Goal: Transaction & Acquisition: Purchase product/service

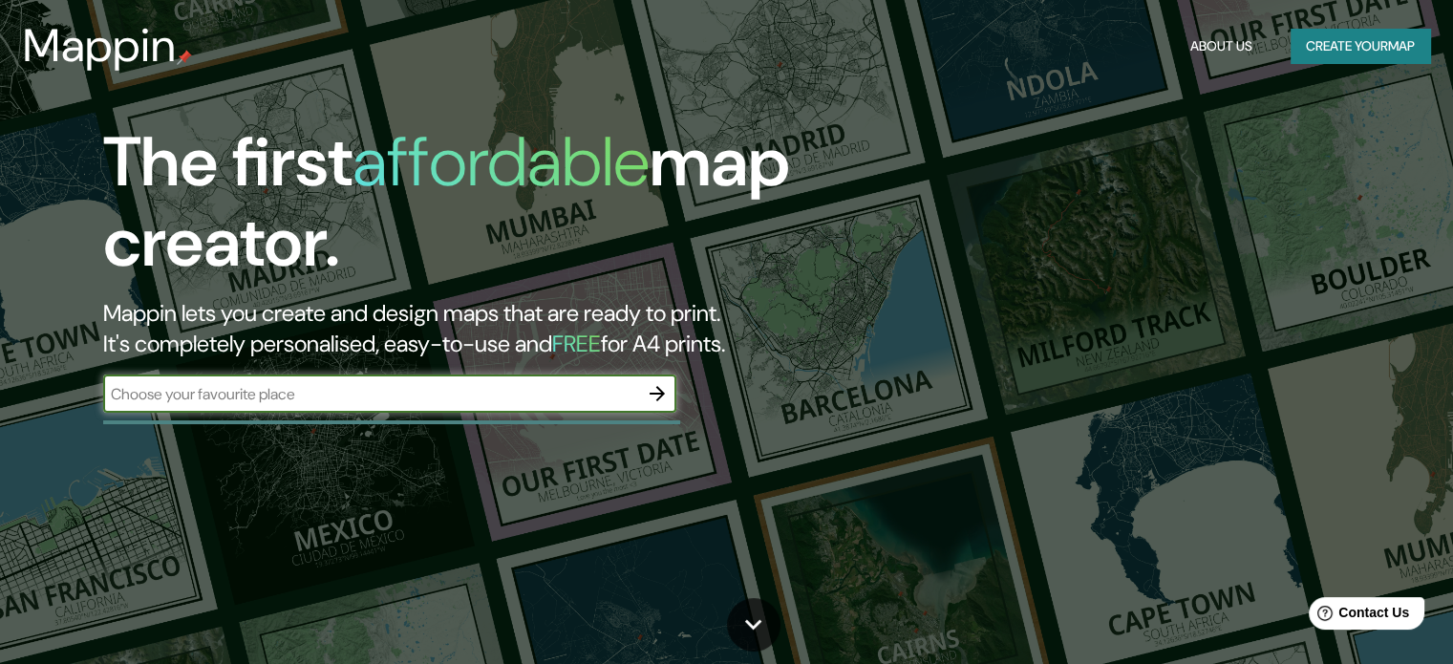
click at [1339, 40] on button "Create your map" at bounding box center [1359, 46] width 139 height 35
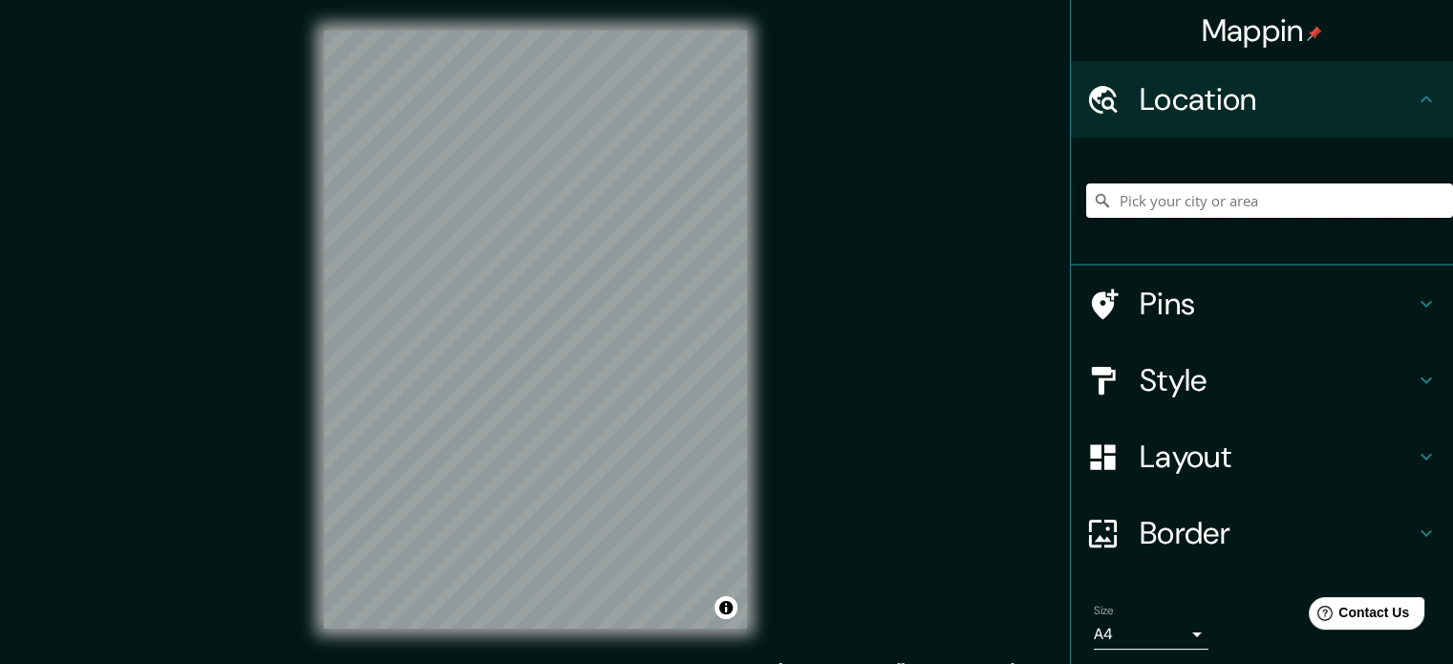
click at [1132, 212] on input "Pick your city or area" at bounding box center [1269, 200] width 367 height 34
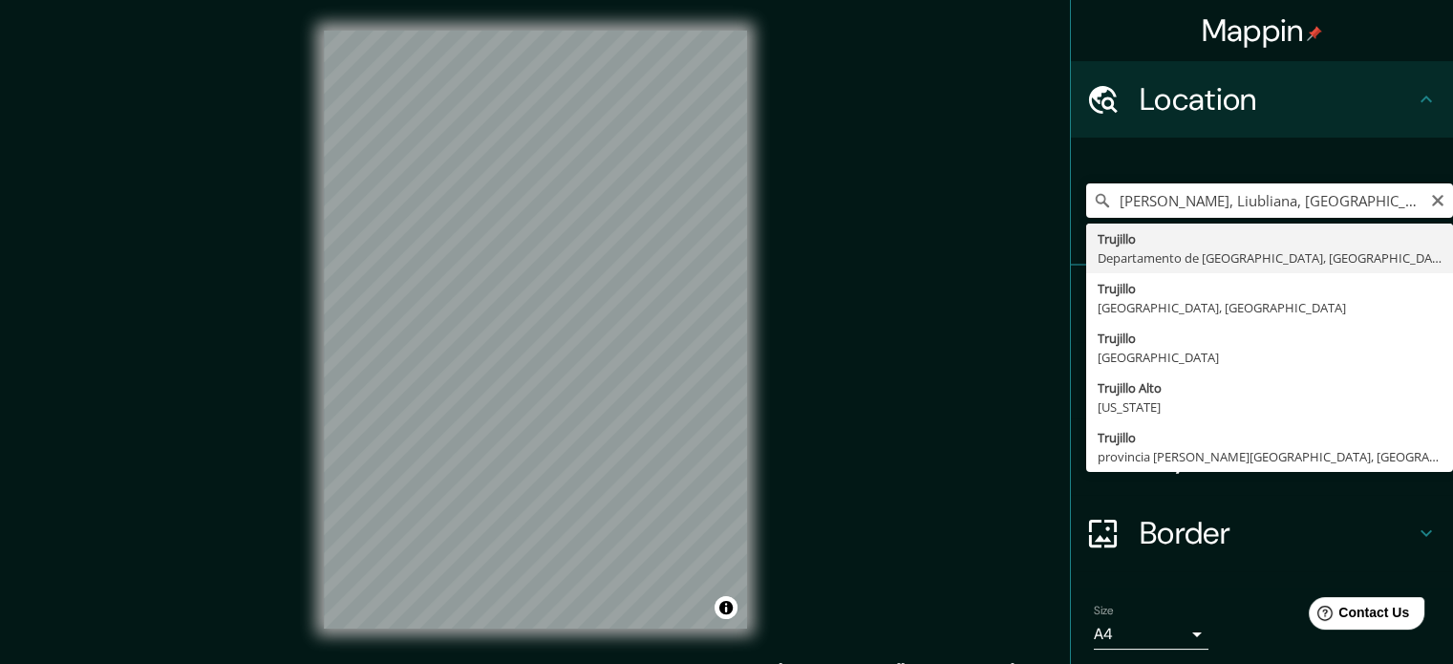
type input "[GEOGRAPHIC_DATA], [GEOGRAPHIC_DATA], [GEOGRAPHIC_DATA]"
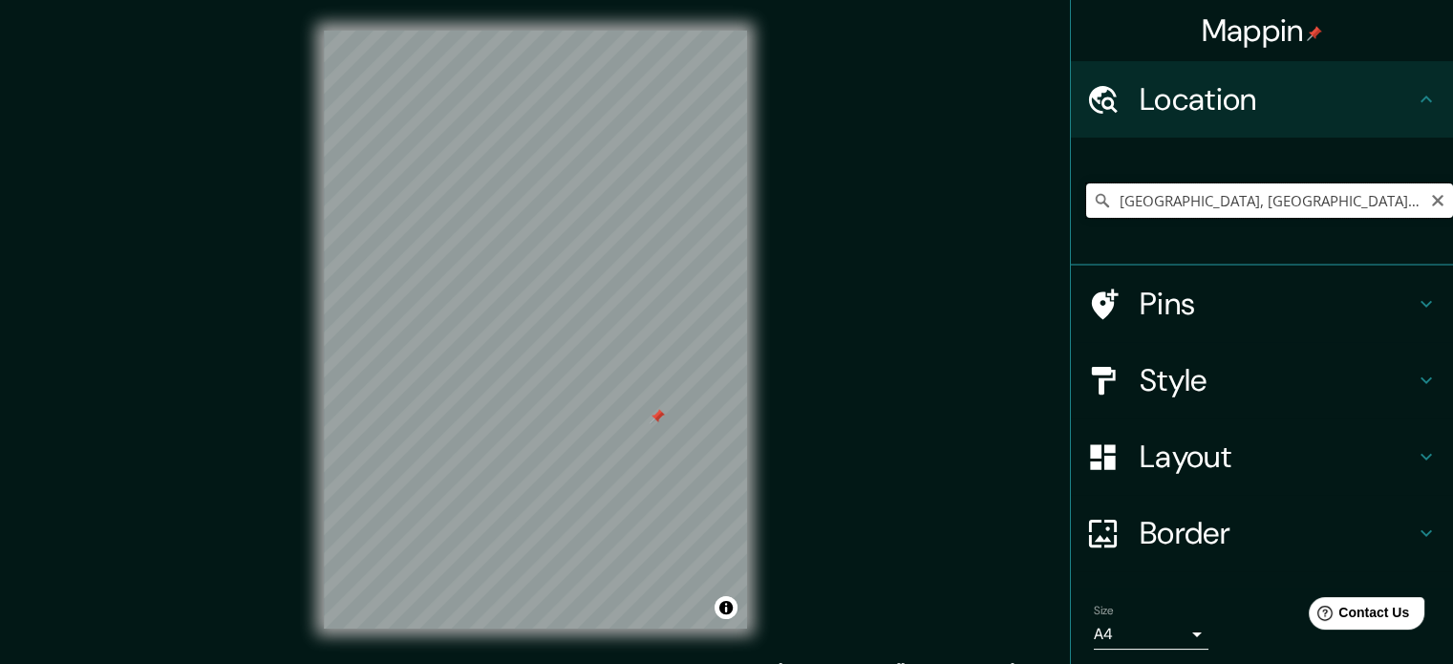
click at [1238, 194] on input "[GEOGRAPHIC_DATA], [GEOGRAPHIC_DATA], [GEOGRAPHIC_DATA]" at bounding box center [1269, 200] width 367 height 34
click at [1305, 308] on h4 "Pins" at bounding box center [1276, 304] width 275 height 38
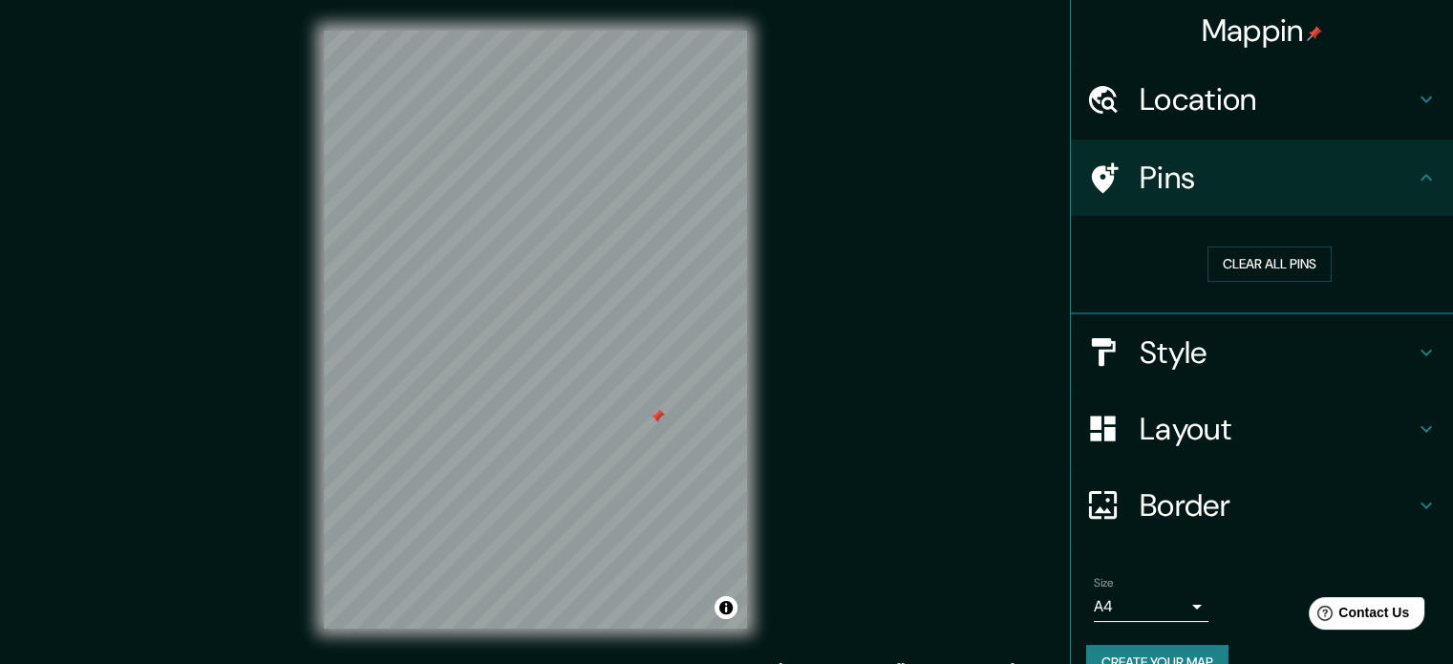
click at [1245, 324] on div "Style" at bounding box center [1262, 352] width 382 height 76
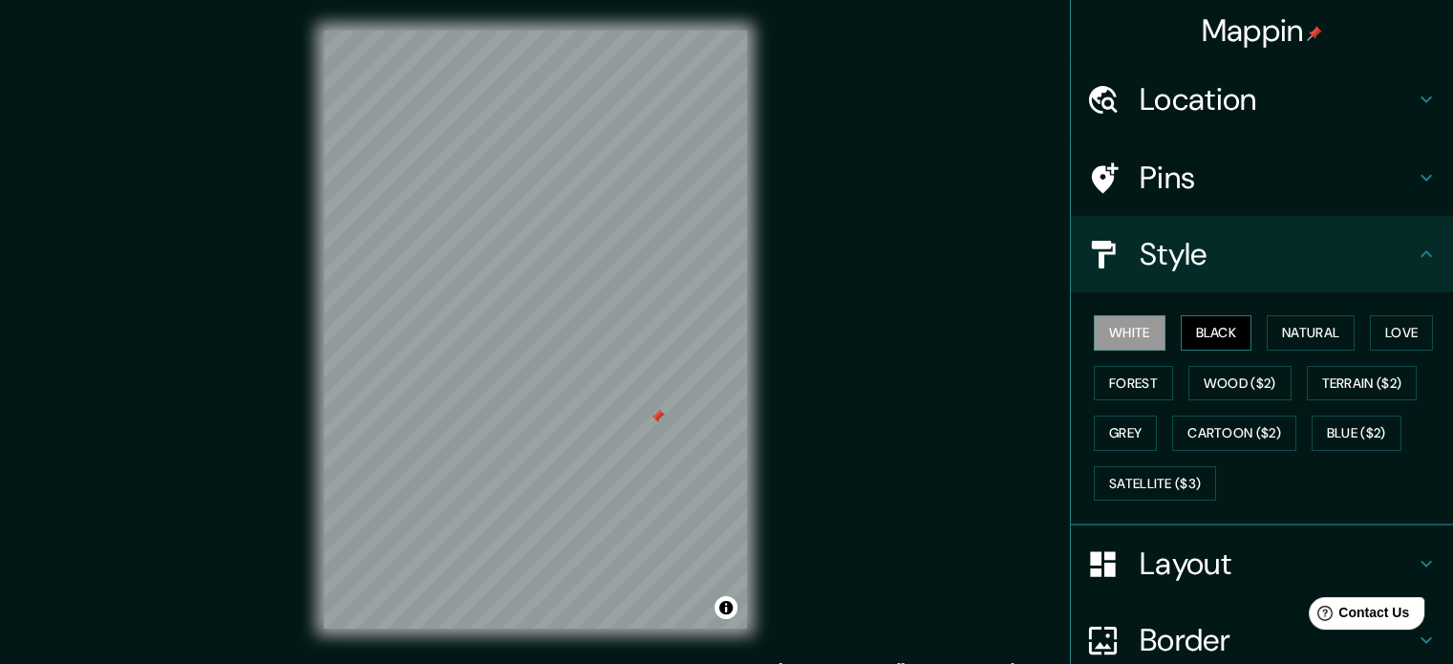
click at [1223, 334] on button "Black" at bounding box center [1216, 332] width 72 height 35
click at [1286, 334] on button "Natural" at bounding box center [1310, 332] width 88 height 35
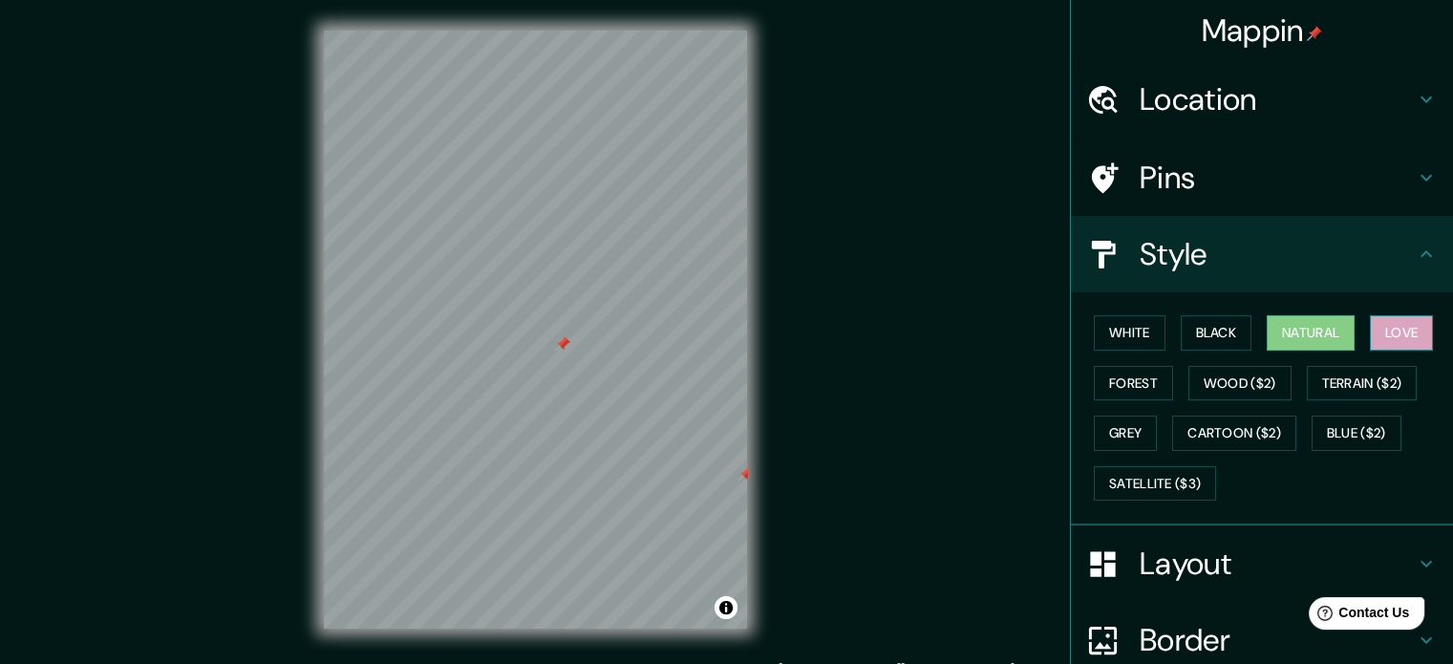
click at [1387, 325] on button "Love" at bounding box center [1400, 332] width 63 height 35
click at [1047, 386] on div "Mappin Location [GEOGRAPHIC_DATA], [GEOGRAPHIC_DATA], [GEOGRAPHIC_DATA] Pins St…" at bounding box center [726, 345] width 1453 height 690
click at [1138, 381] on button "Forest" at bounding box center [1132, 383] width 79 height 35
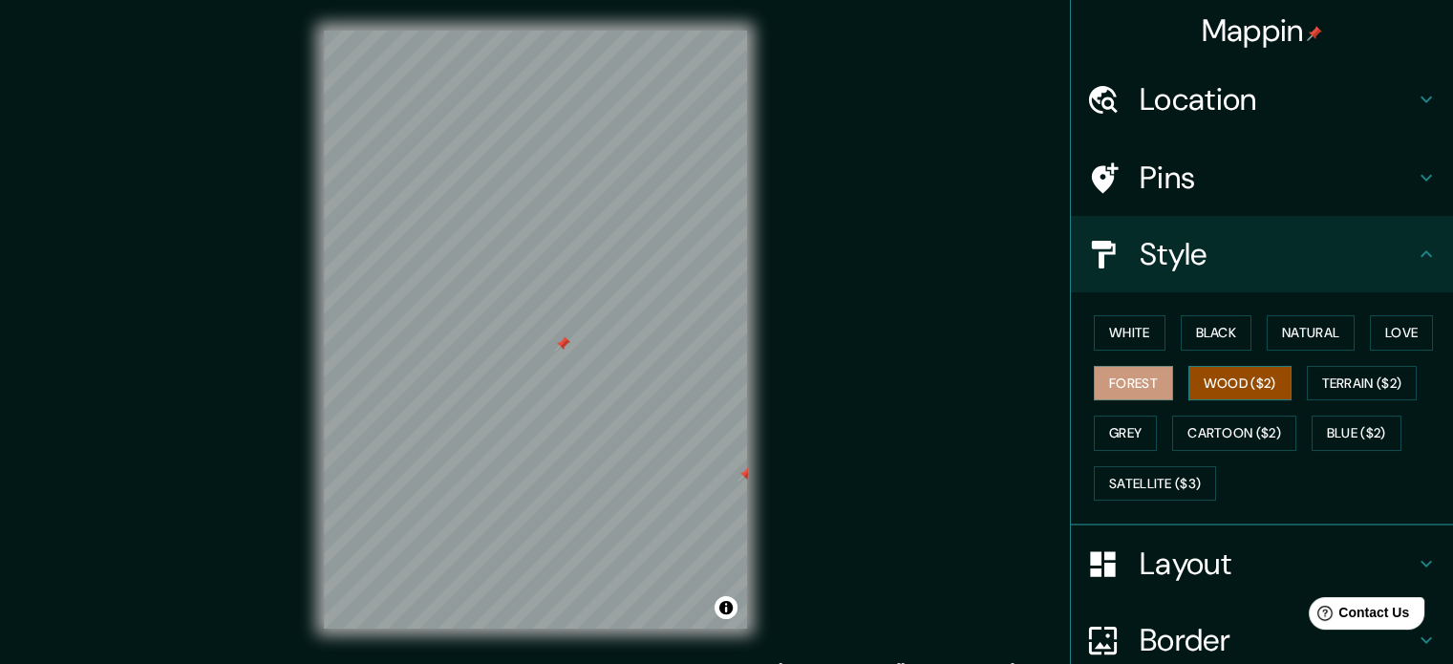
click at [1235, 385] on button "Wood ($2)" at bounding box center [1239, 383] width 103 height 35
click at [1352, 385] on button "Terrain ($2)" at bounding box center [1361, 383] width 111 height 35
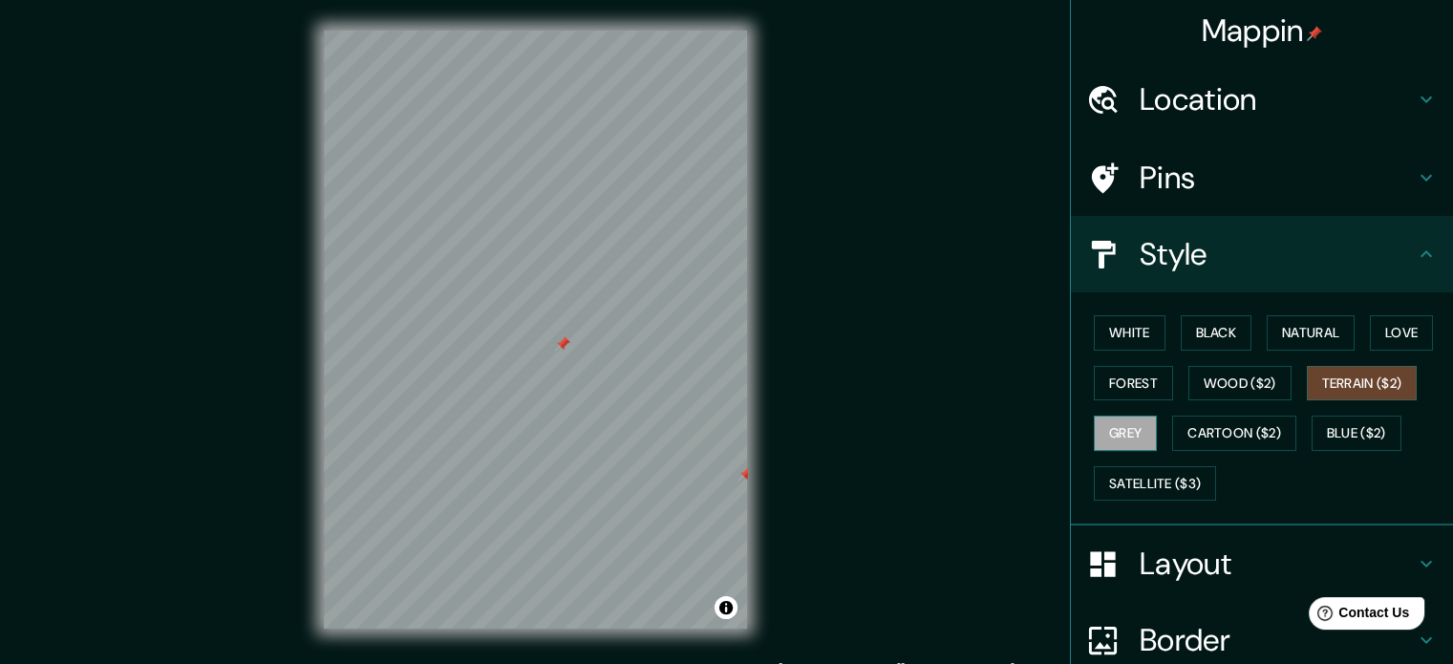
click at [1099, 423] on button "Grey" at bounding box center [1124, 432] width 63 height 35
click at [1207, 426] on button "Cartoon ($2)" at bounding box center [1234, 432] width 124 height 35
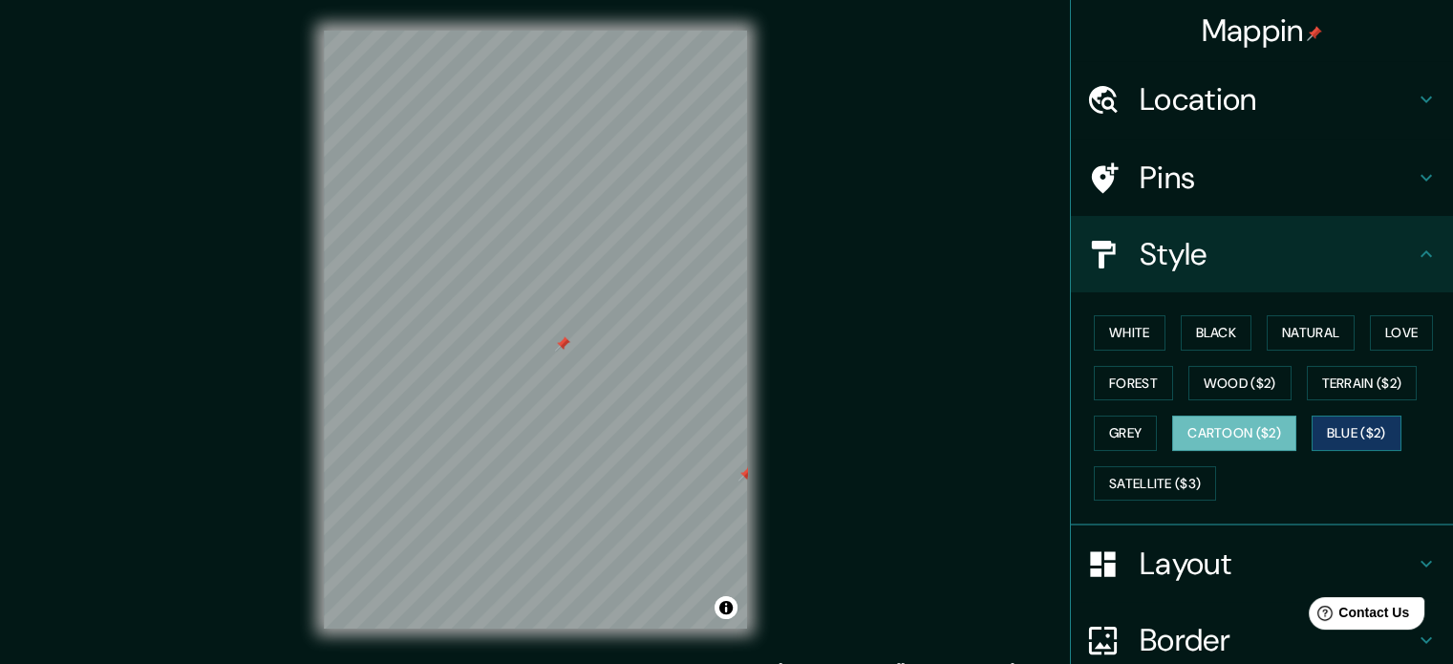
click at [1328, 423] on button "Blue ($2)" at bounding box center [1356, 432] width 90 height 35
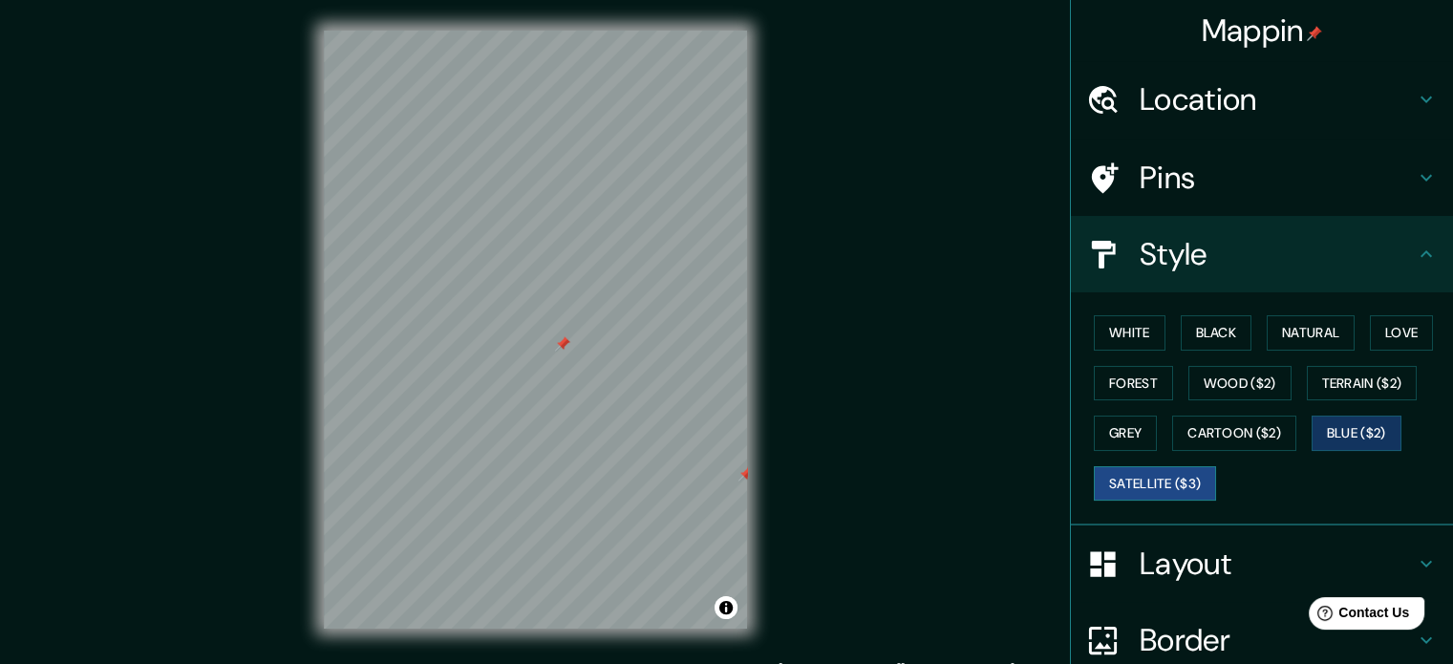
click at [1135, 484] on button "Satellite ($3)" at bounding box center [1154, 483] width 122 height 35
click at [1266, 437] on button "Cartoon ($2)" at bounding box center [1234, 432] width 124 height 35
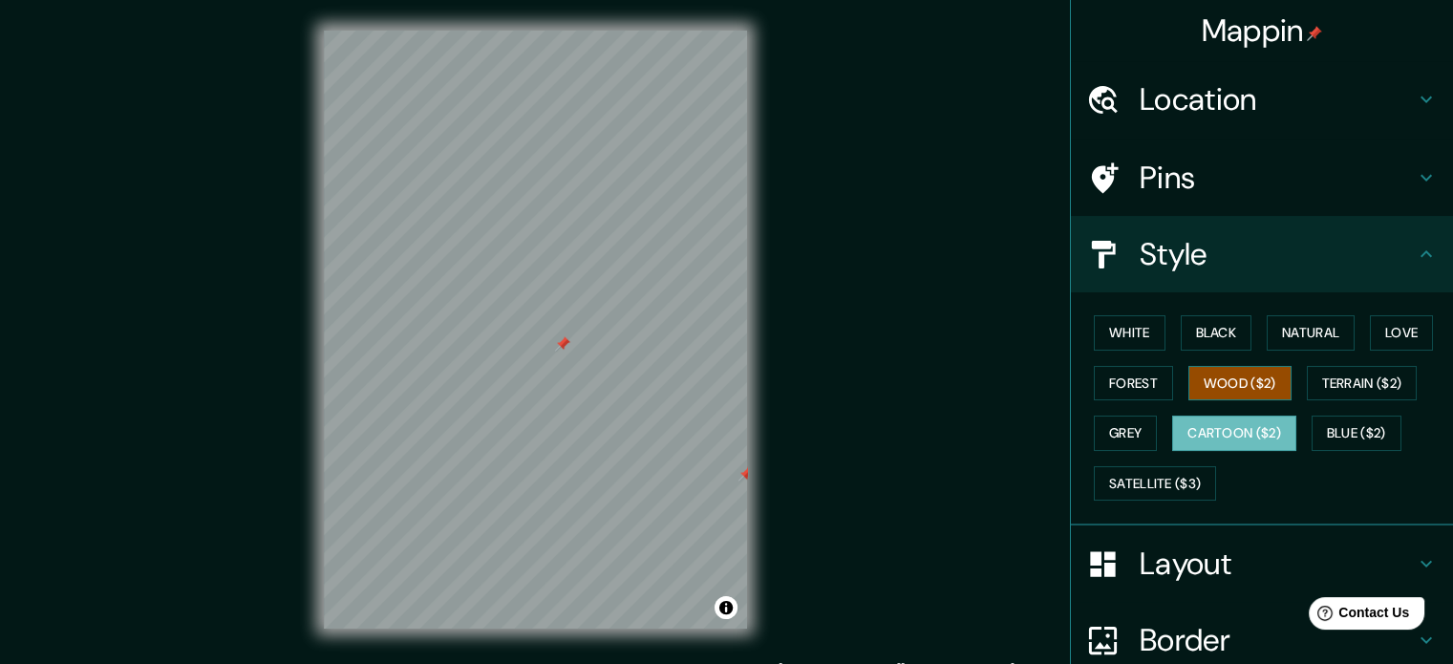
click at [1231, 378] on button "Wood ($2)" at bounding box center [1239, 383] width 103 height 35
click at [1330, 376] on button "Terrain ($2)" at bounding box center [1361, 383] width 111 height 35
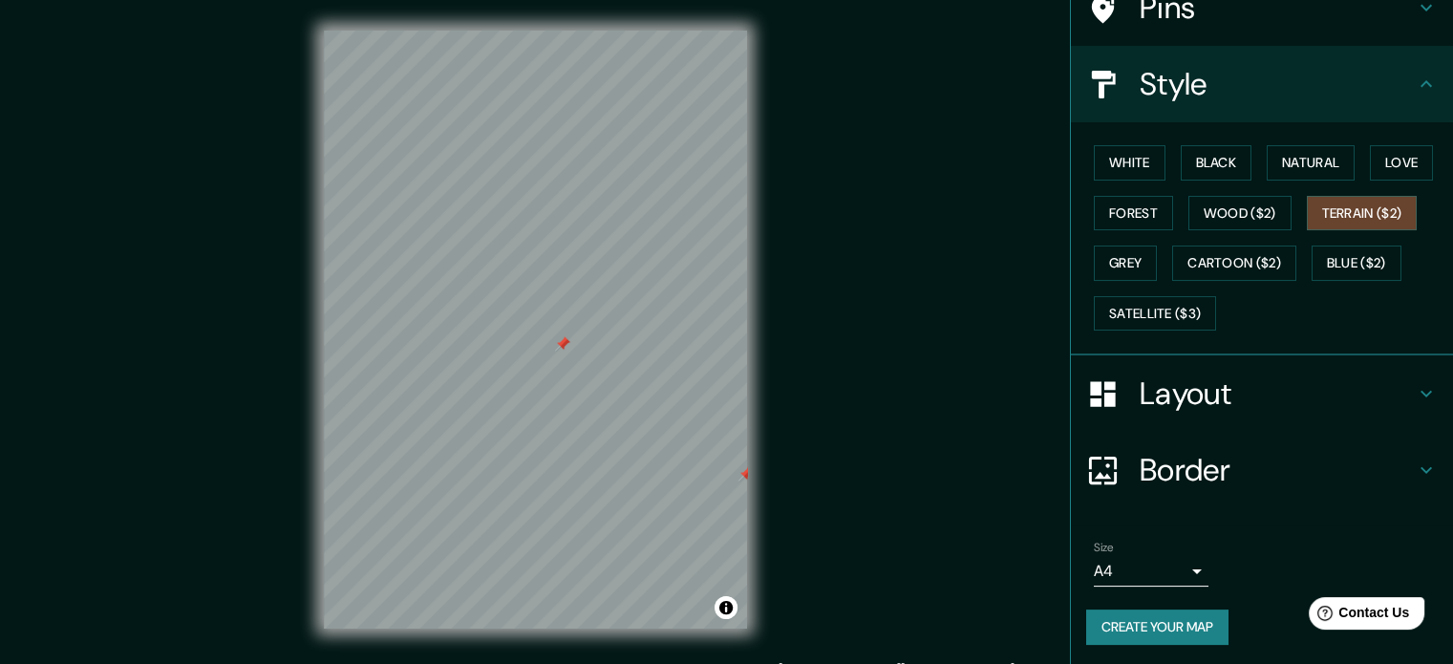
click at [1333, 393] on h4 "Layout" at bounding box center [1276, 393] width 275 height 38
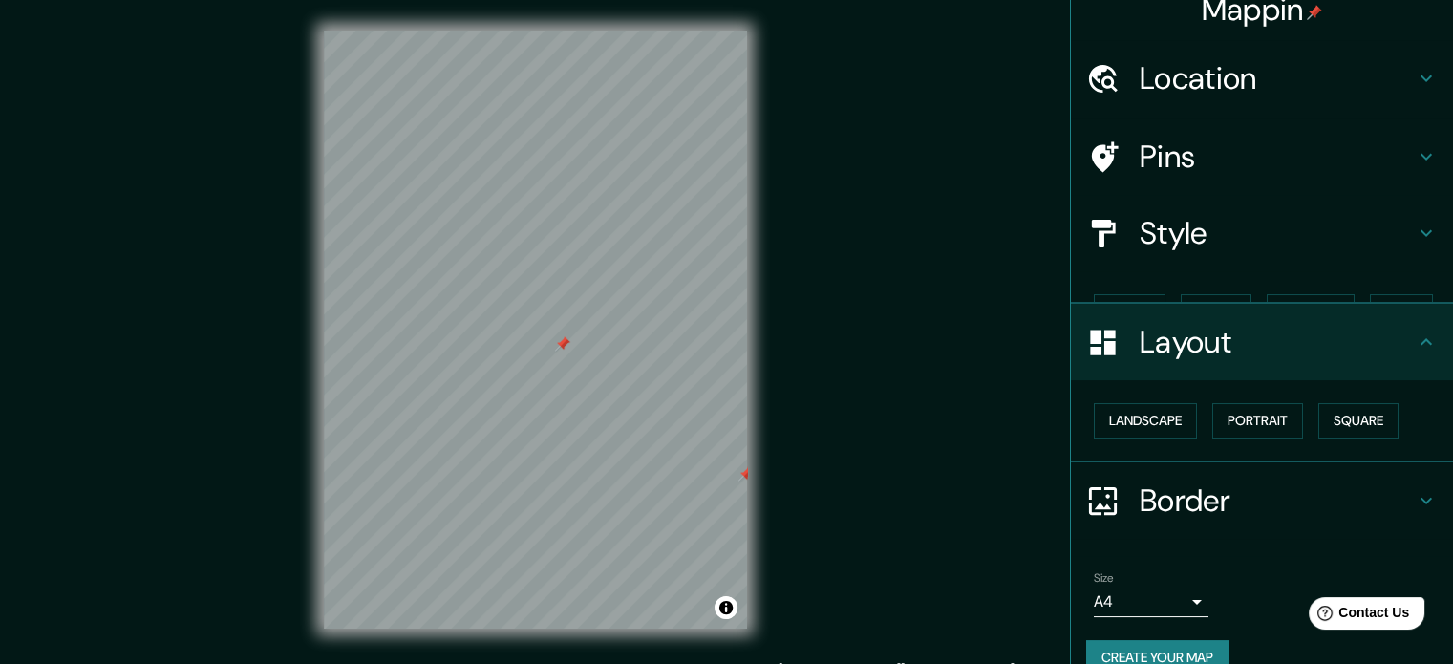
scroll to position [21, 0]
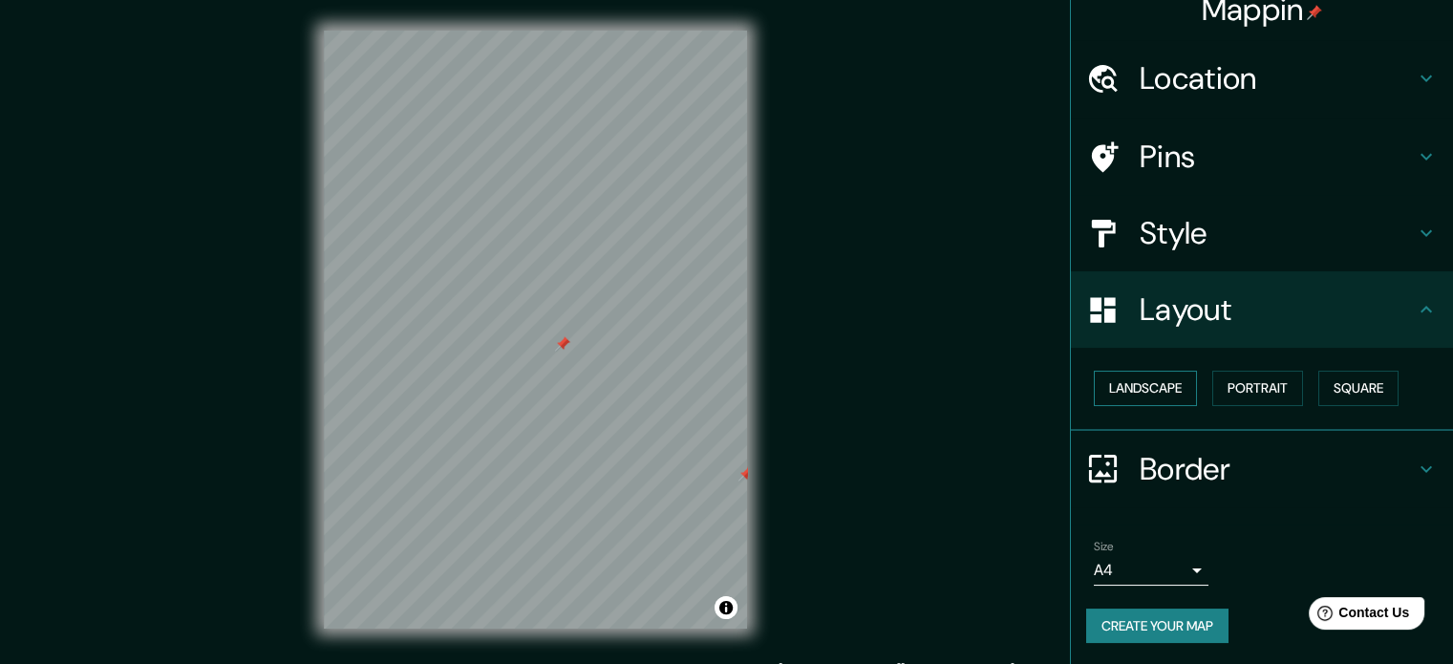
click at [1157, 376] on button "Landscape" at bounding box center [1144, 388] width 103 height 35
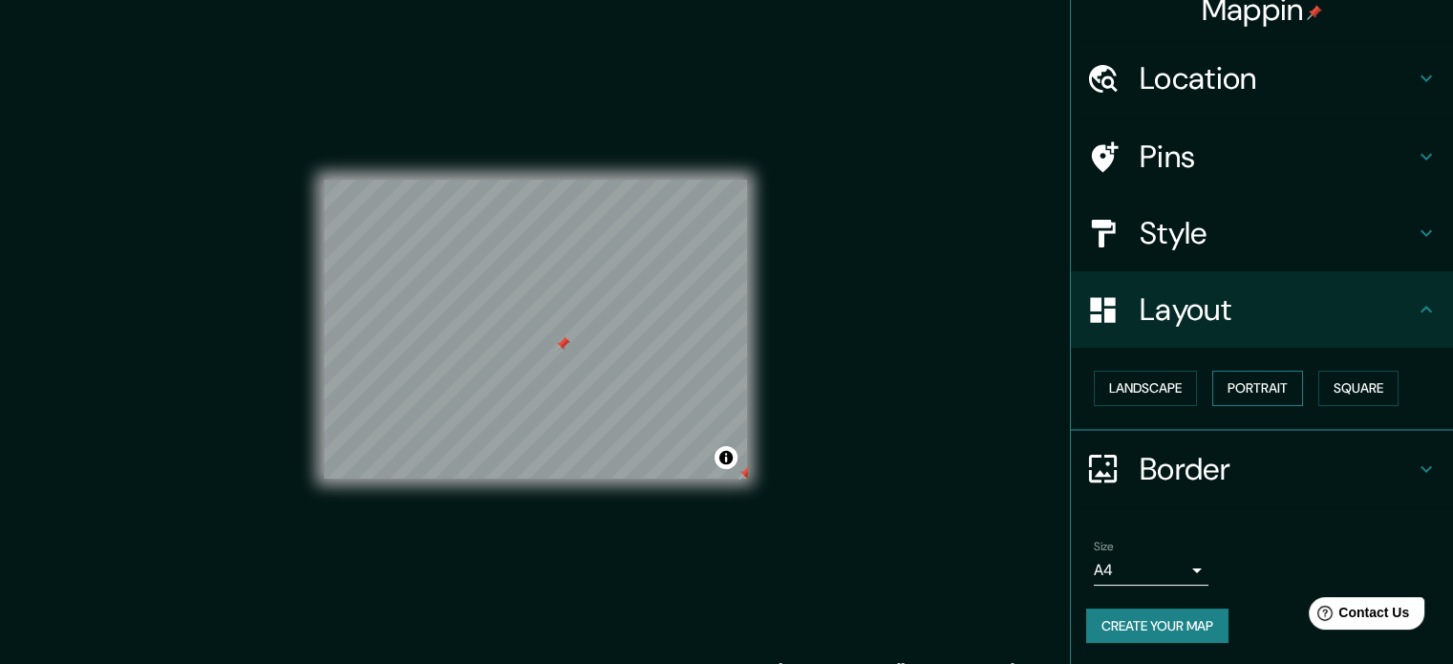
click at [1216, 382] on button "Portrait" at bounding box center [1257, 388] width 91 height 35
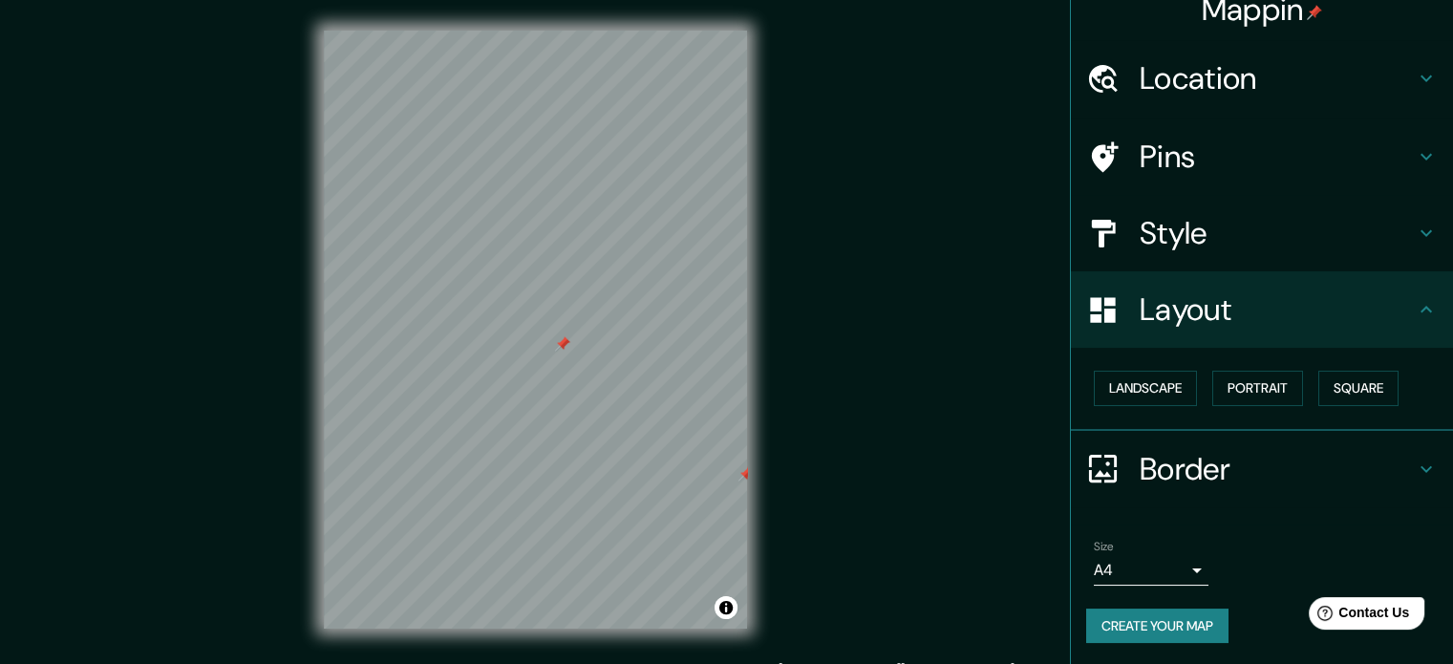
click at [1306, 387] on div "Landscape [GEOGRAPHIC_DATA]" at bounding box center [1269, 388] width 367 height 51
click at [1359, 387] on button "Square" at bounding box center [1358, 388] width 80 height 35
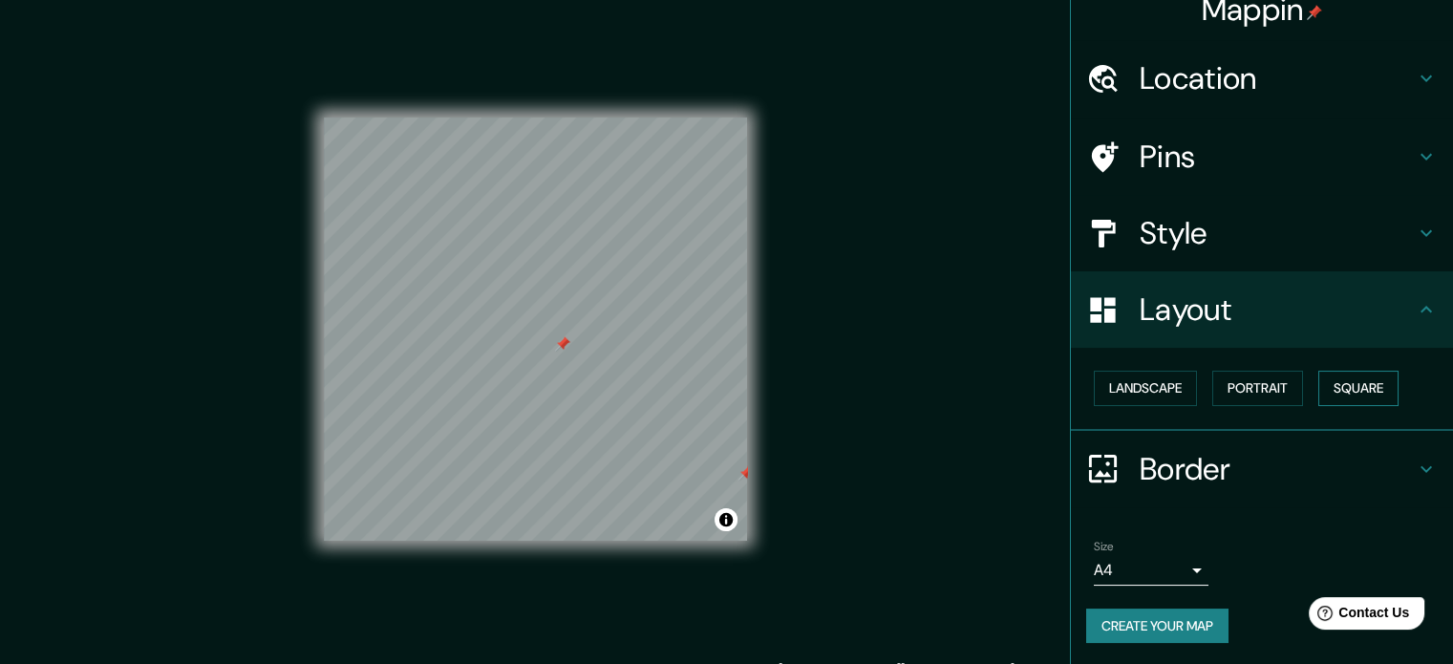
scroll to position [0, 0]
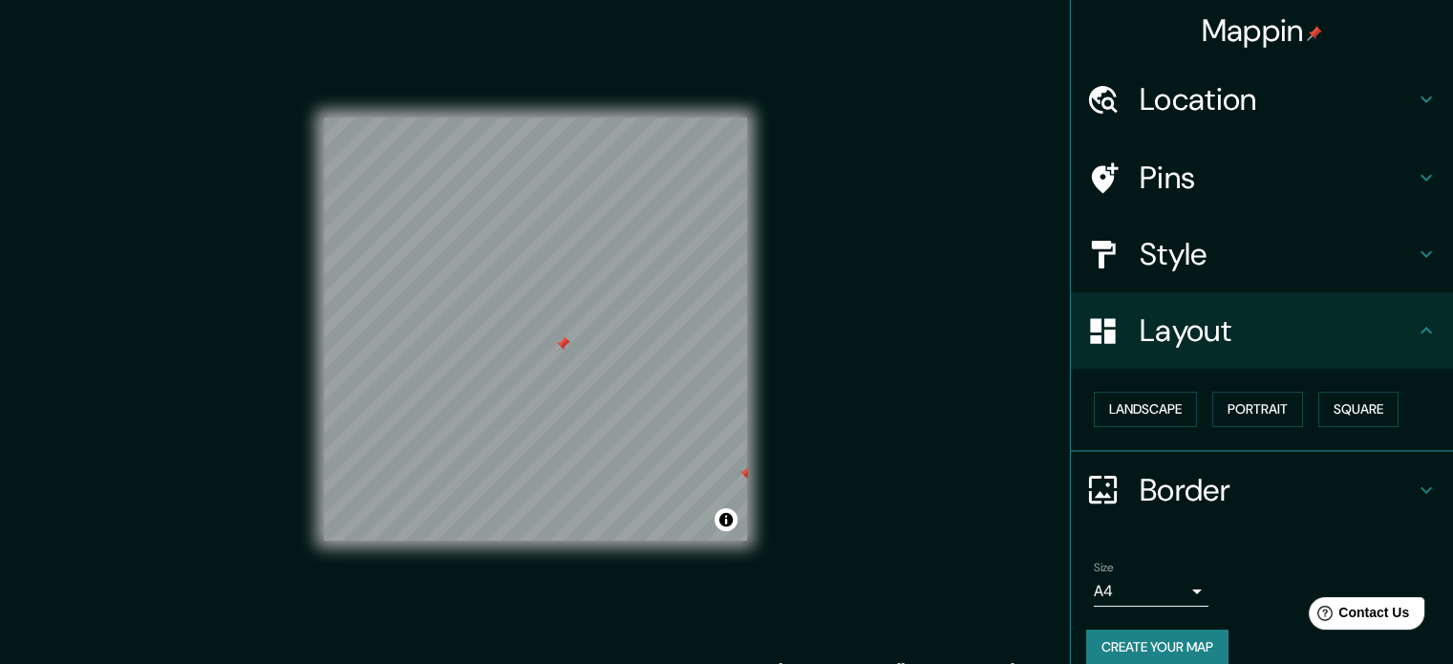
click at [1351, 190] on h4 "Pins" at bounding box center [1276, 178] width 275 height 38
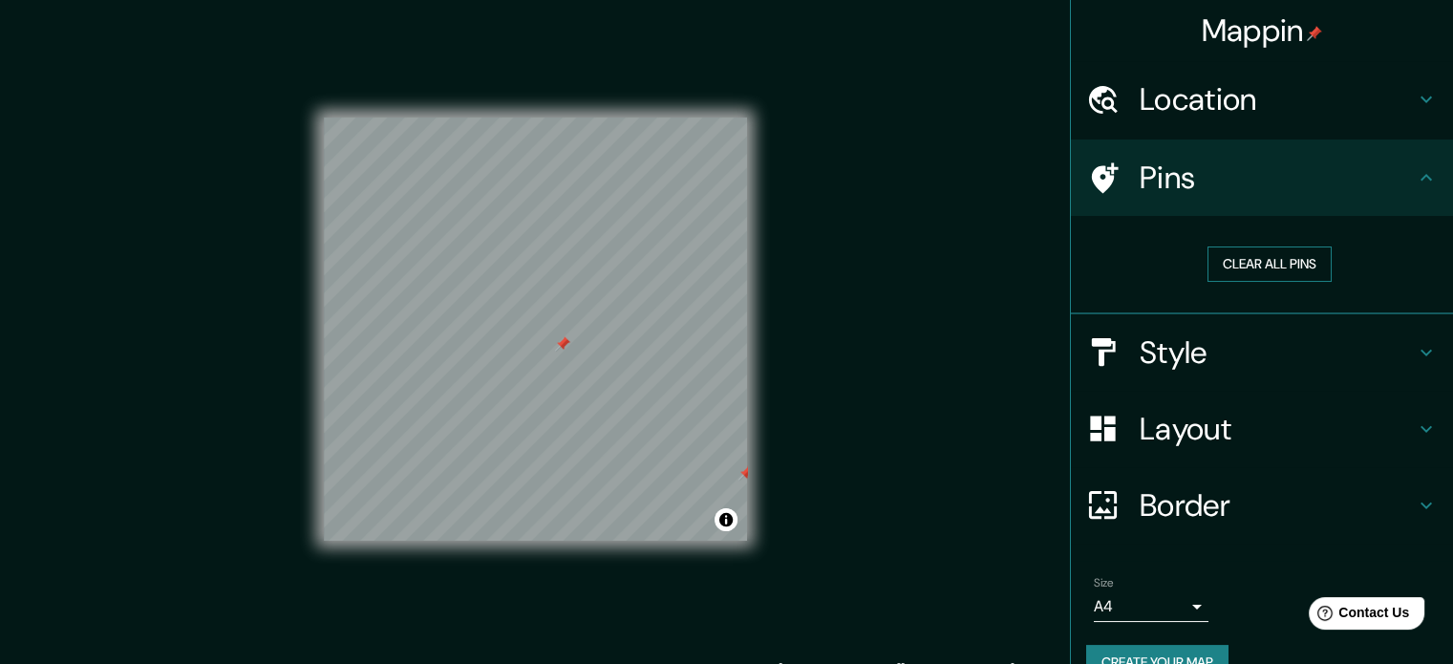
click at [1311, 265] on button "Clear all pins" at bounding box center [1269, 263] width 124 height 35
click at [1305, 354] on h4 "Style" at bounding box center [1276, 352] width 275 height 38
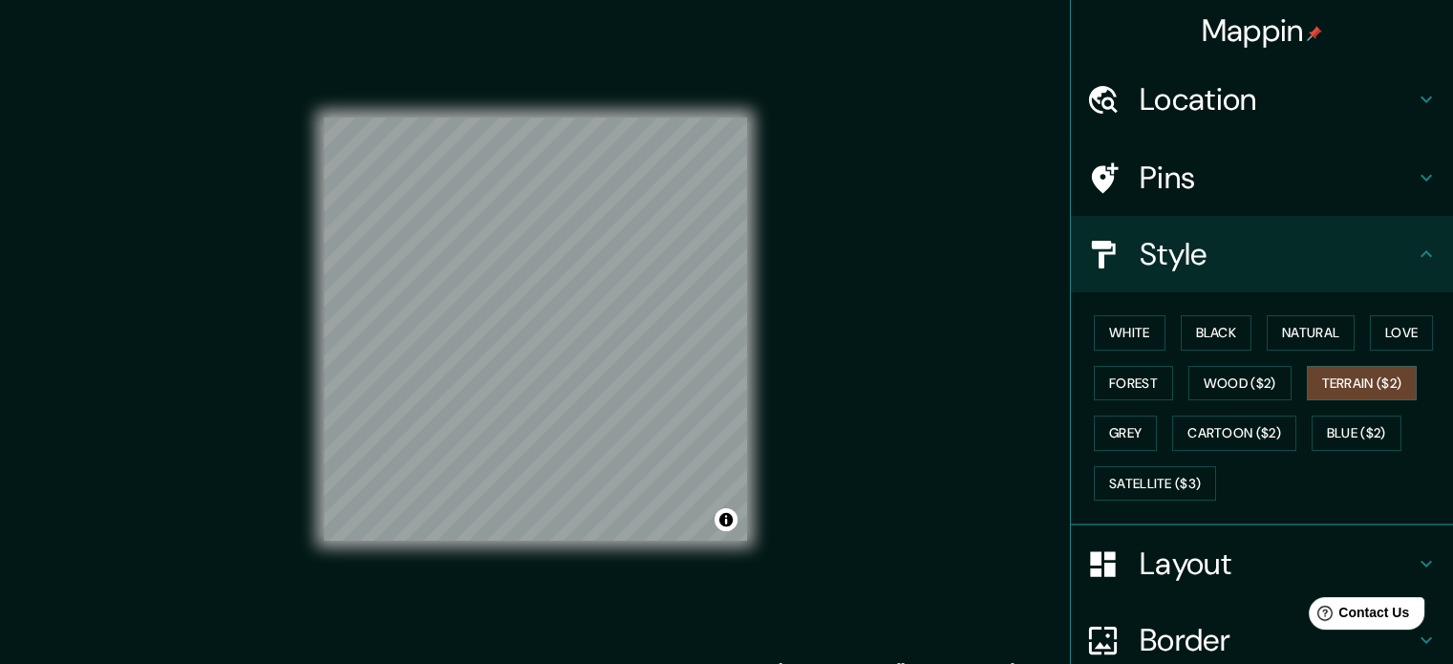
click at [1221, 350] on div "White Black Natural Love Forest Wood ($2) Terrain ($2) Grey Cartoon ($2) Blue (…" at bounding box center [1269, 408] width 367 height 201
click at [1148, 452] on div "White Black Natural Love Forest Wood ($2) Terrain ($2) Grey Cartoon ($2) Blue (…" at bounding box center [1269, 408] width 367 height 201
click at [1145, 471] on button "Satellite ($3)" at bounding box center [1154, 483] width 122 height 35
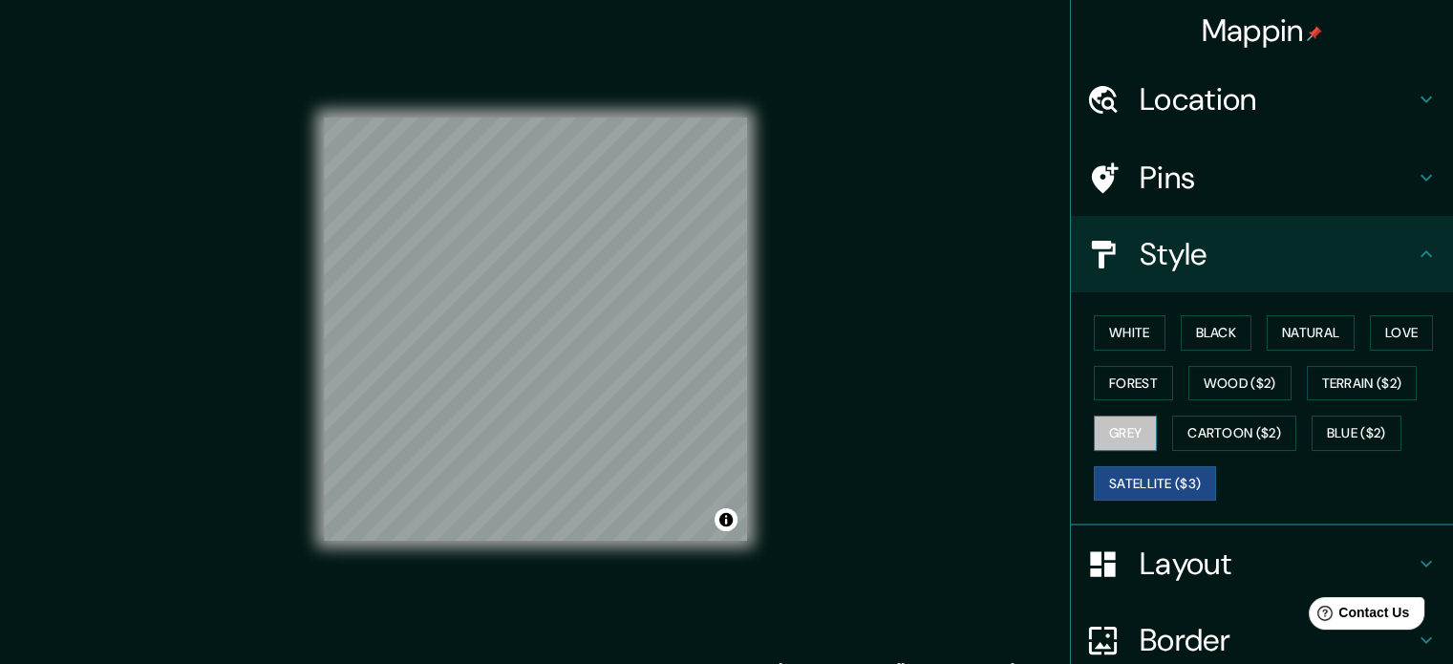
click at [1127, 416] on button "Grey" at bounding box center [1124, 432] width 63 height 35
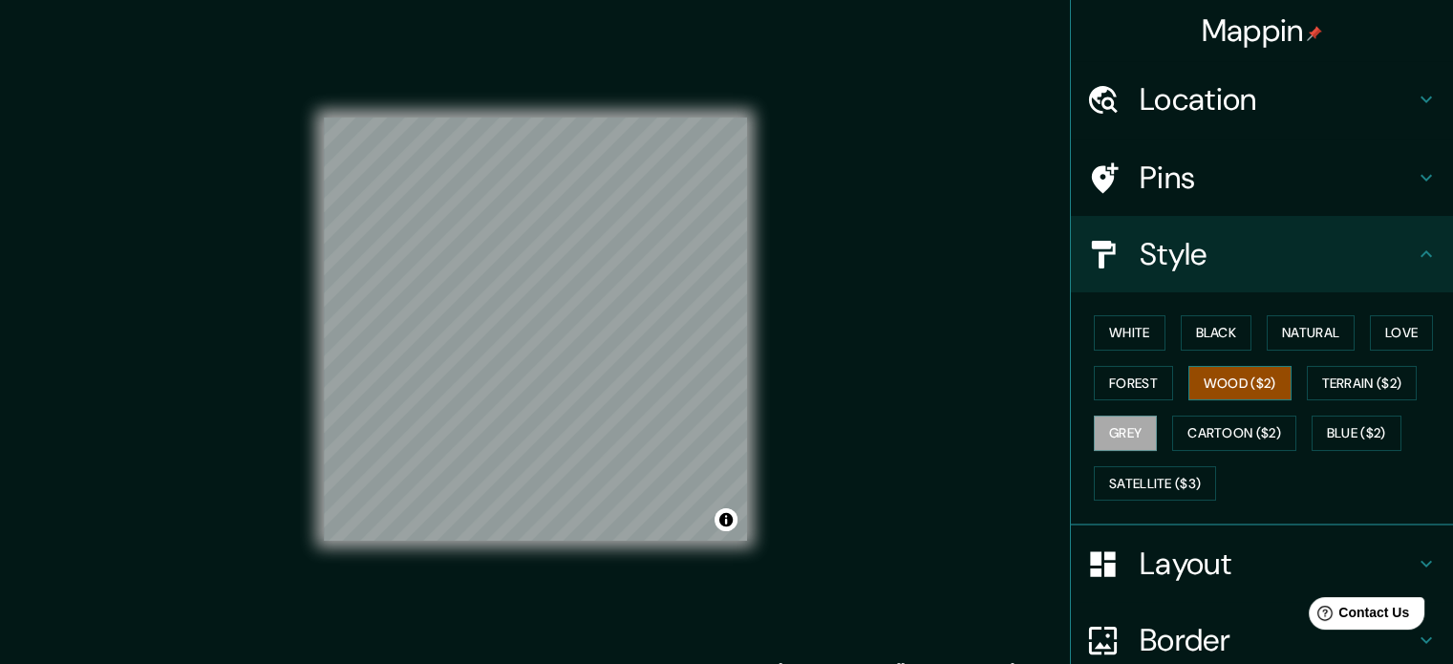
click at [1234, 385] on button "Wood ($2)" at bounding box center [1239, 383] width 103 height 35
click at [1371, 385] on button "Terrain ($2)" at bounding box center [1361, 383] width 111 height 35
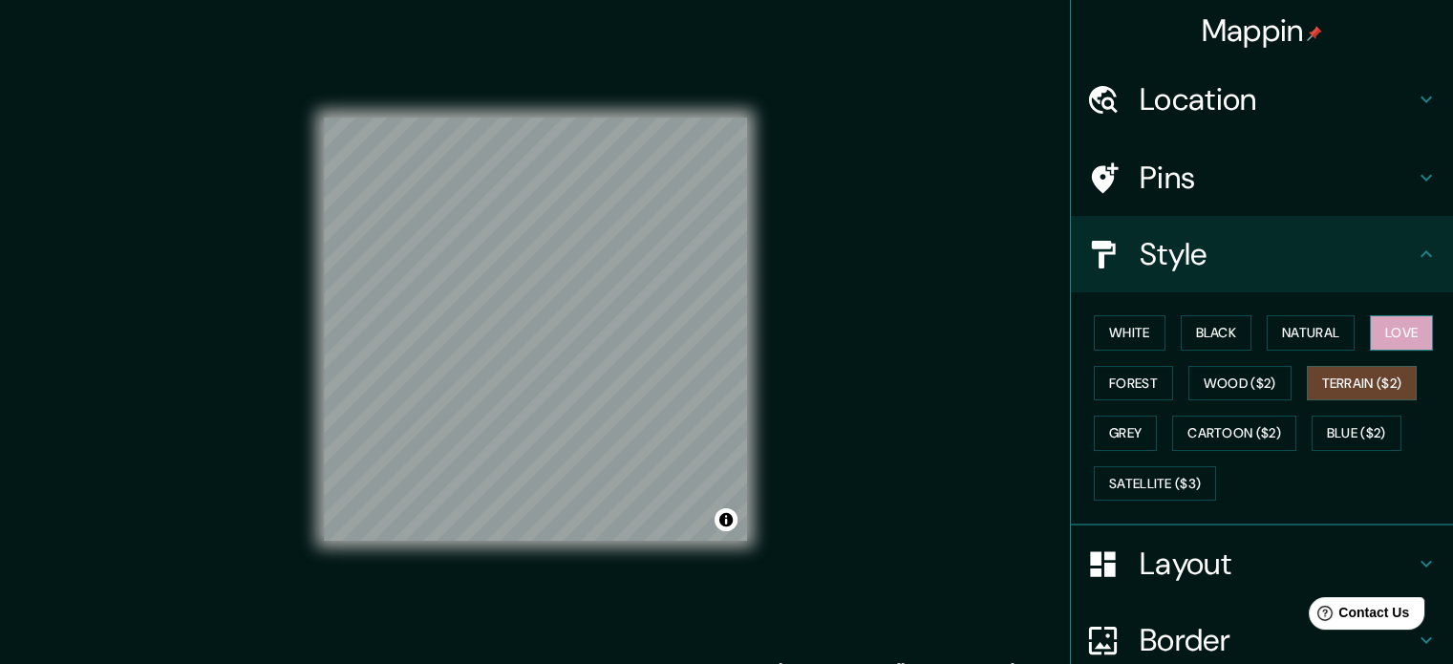
click at [1394, 335] on button "Love" at bounding box center [1400, 332] width 63 height 35
click at [1329, 331] on button "Natural" at bounding box center [1310, 332] width 88 height 35
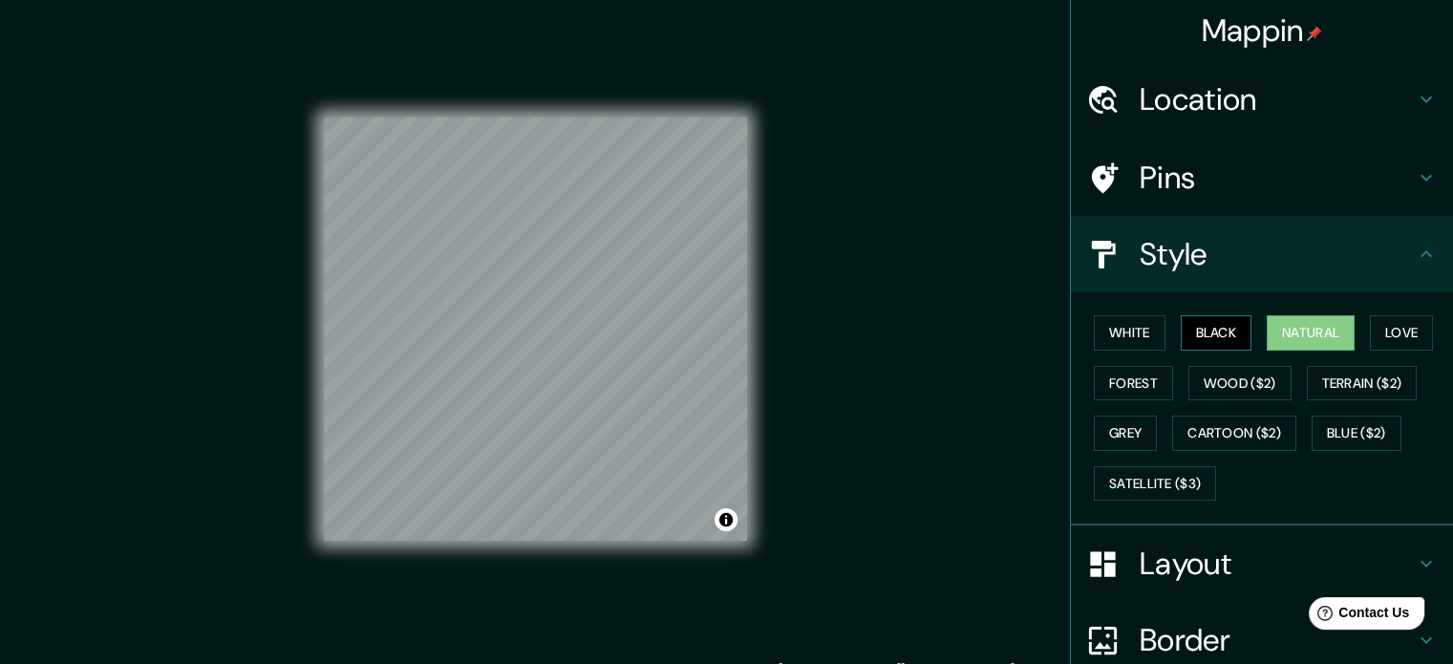
click at [1205, 328] on button "Black" at bounding box center [1216, 332] width 72 height 35
click at [1130, 328] on button "White" at bounding box center [1129, 332] width 72 height 35
